Goal: Task Accomplishment & Management: Manage account settings

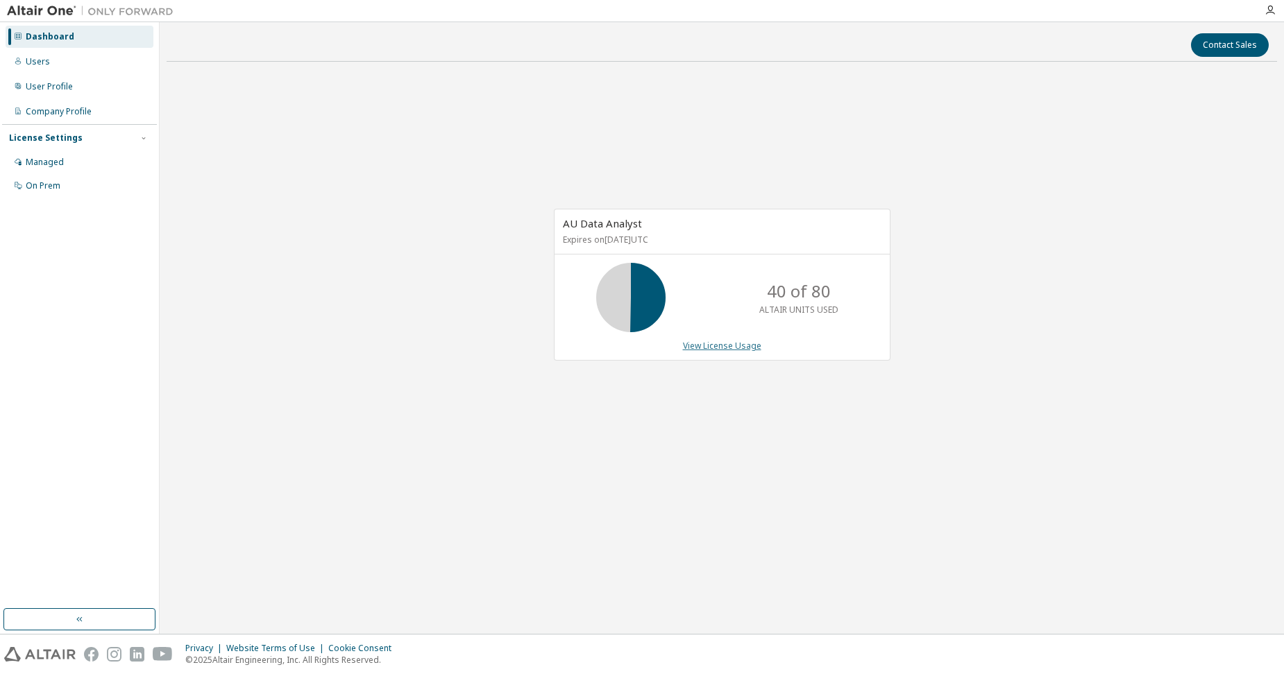
click at [704, 342] on link "View License Usage" at bounding box center [722, 346] width 78 height 12
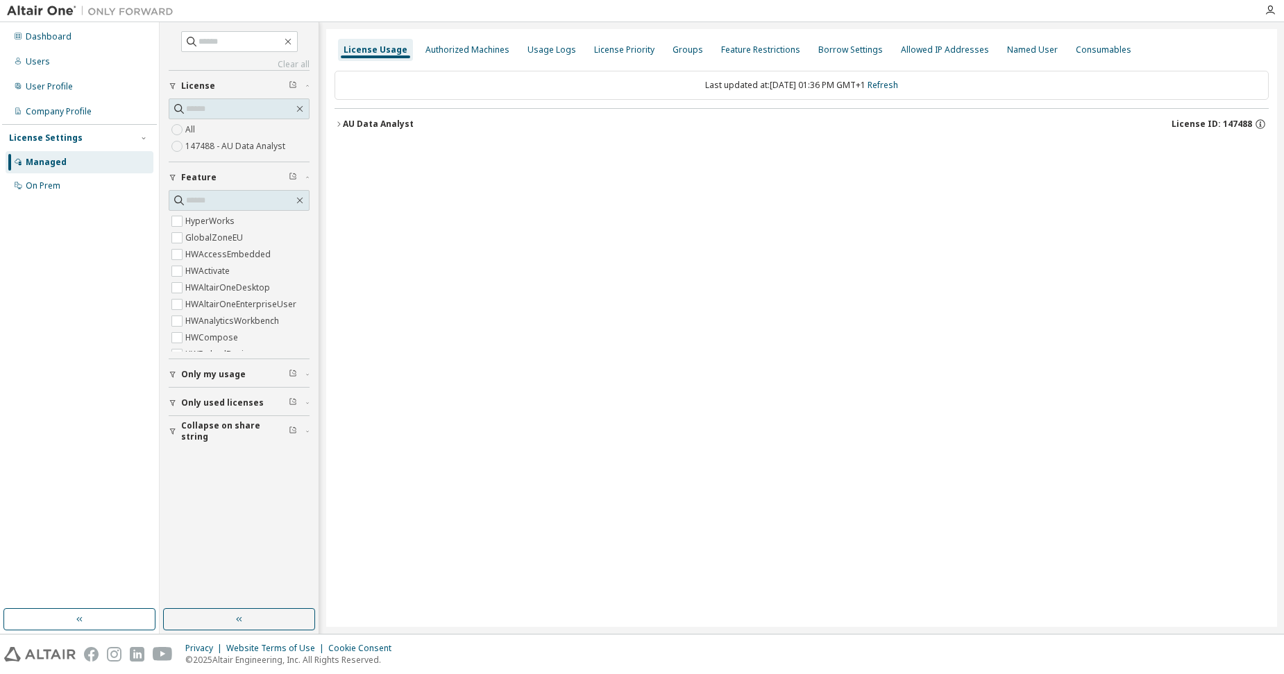
click at [344, 124] on div "AU Data Analyst" at bounding box center [378, 124] width 71 height 11
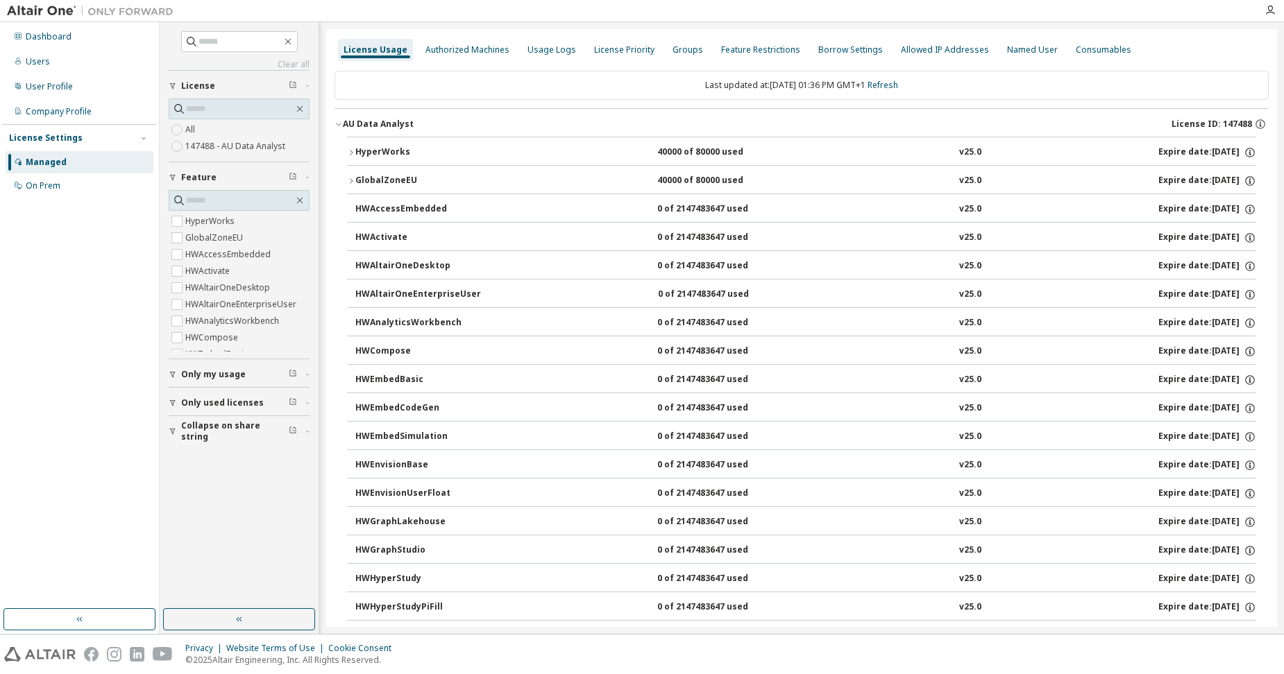
click at [389, 151] on div "HyperWorks" at bounding box center [417, 152] width 125 height 12
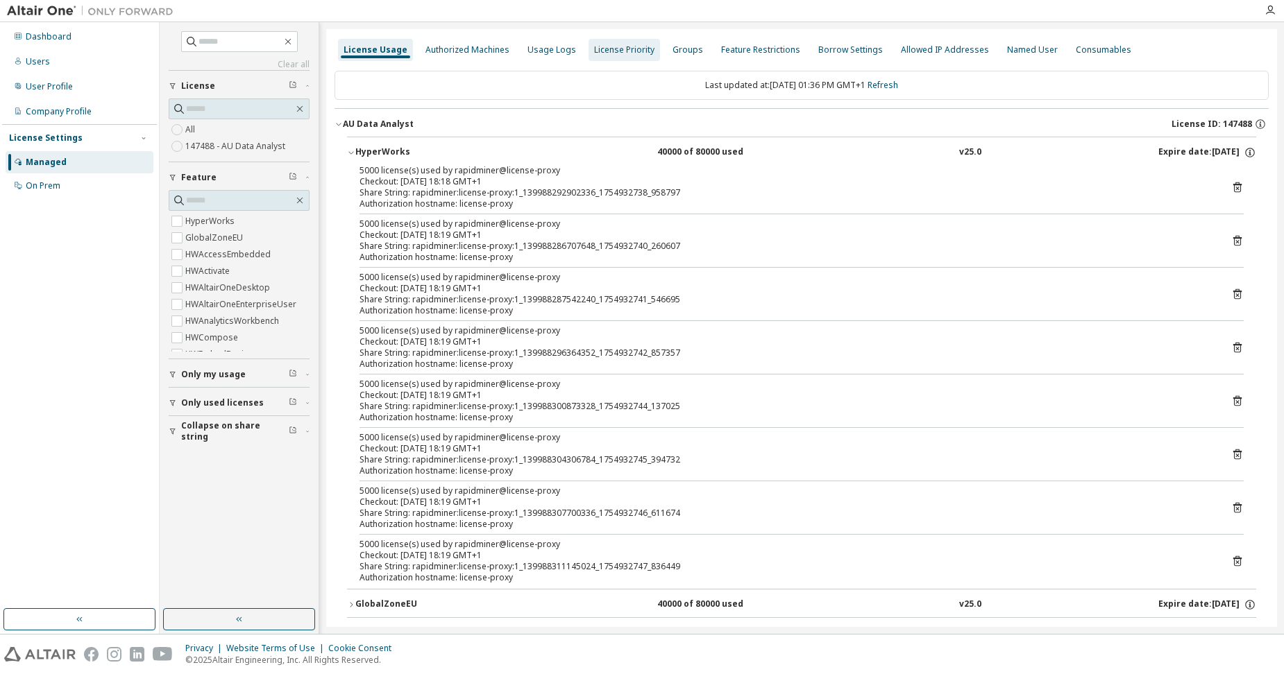
click at [446, 46] on div "Authorized Machines" at bounding box center [467, 49] width 84 height 11
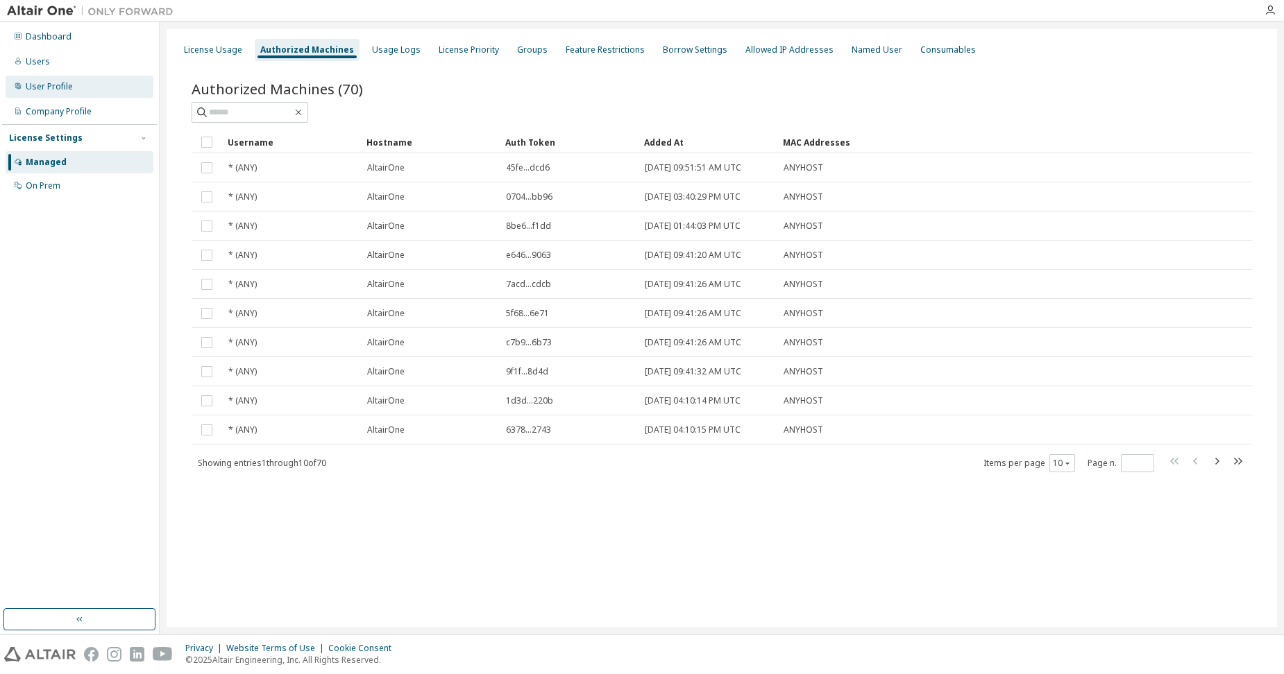
click at [39, 82] on div "User Profile" at bounding box center [49, 86] width 47 height 11
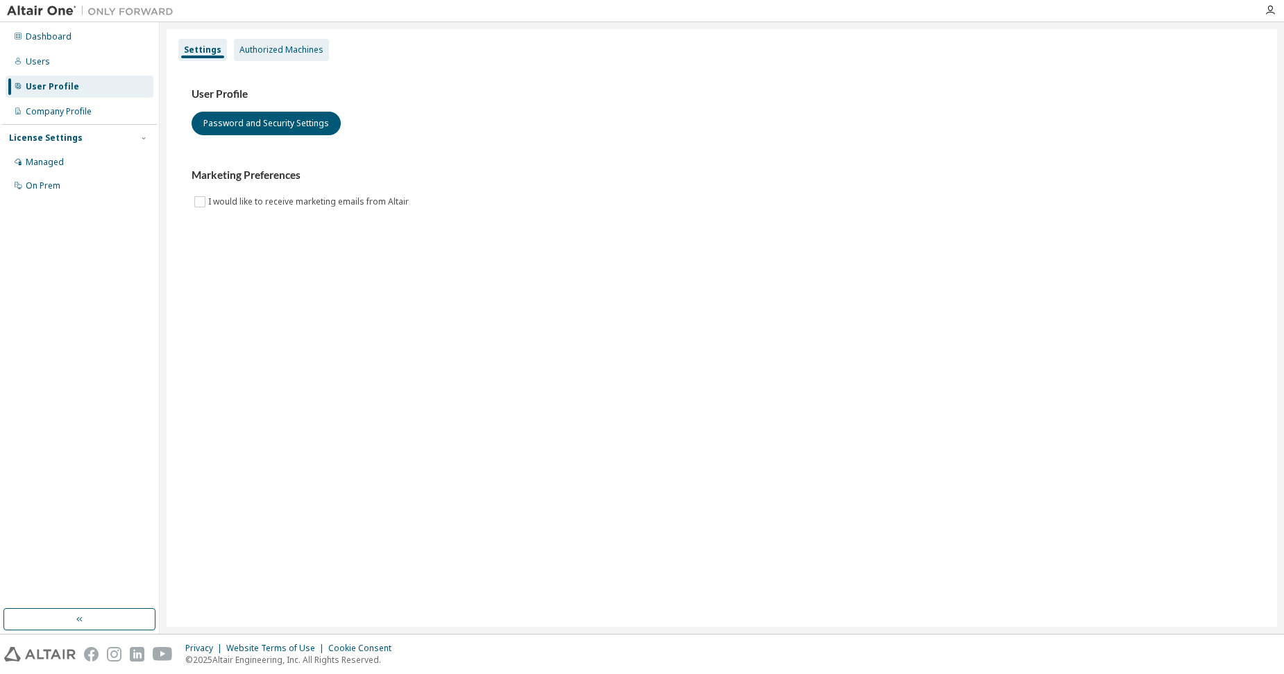
click at [263, 51] on div "Authorized Machines" at bounding box center [281, 49] width 84 height 11
